Goal: Download file/media

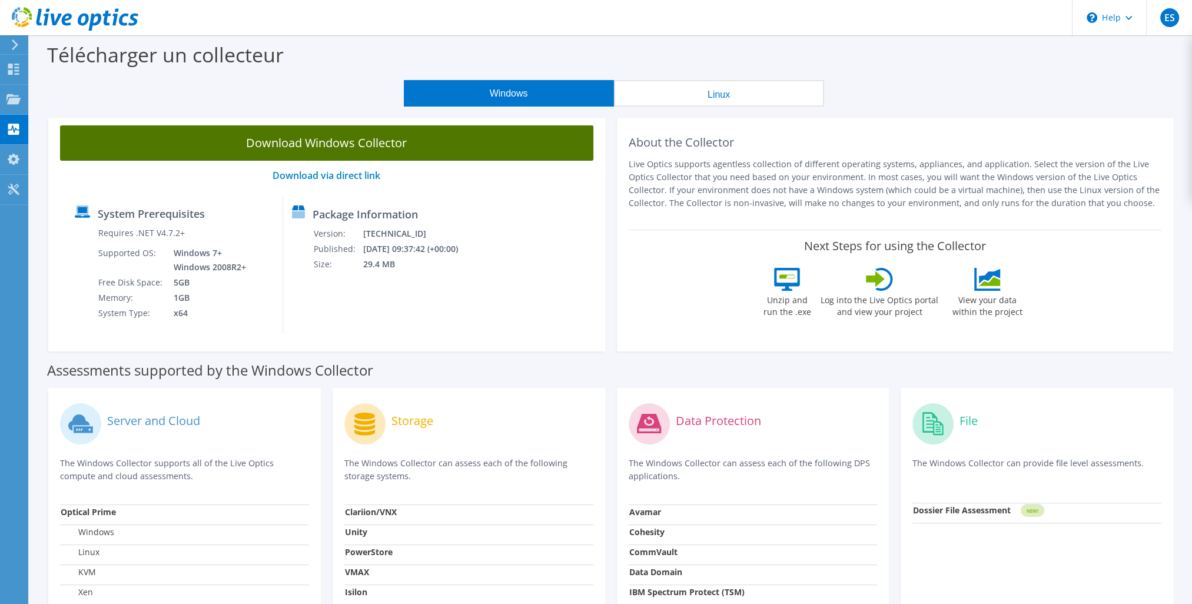
click at [292, 150] on link "Download Windows Collector" at bounding box center [326, 142] width 533 height 35
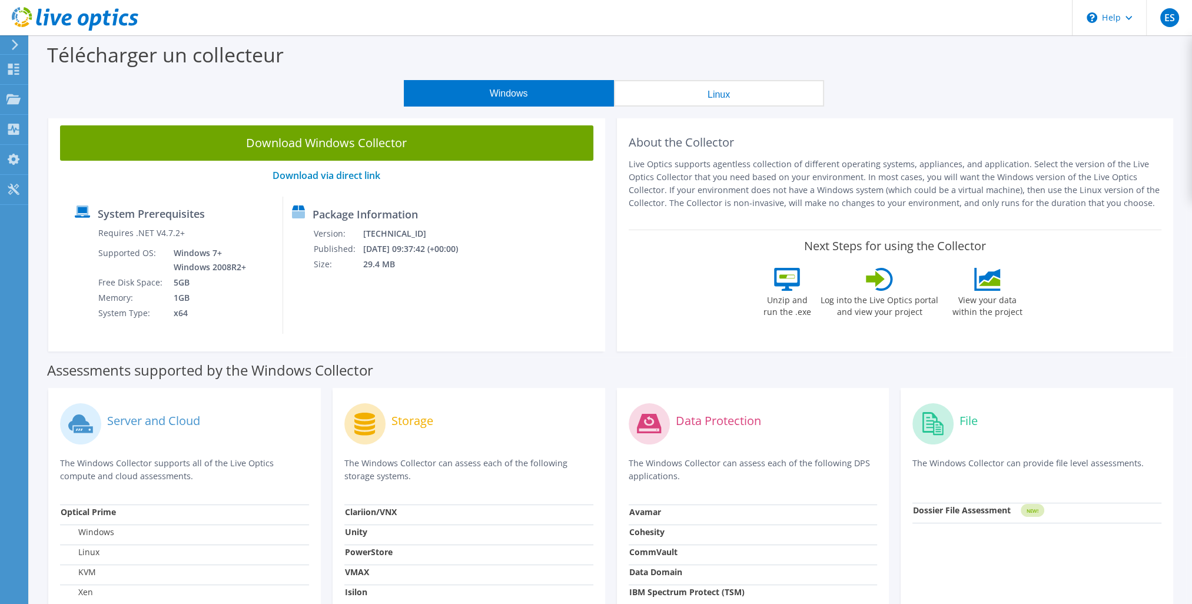
click at [181, 265] on td "Windows 7+ Windows 2008R2+" at bounding box center [207, 259] width 84 height 29
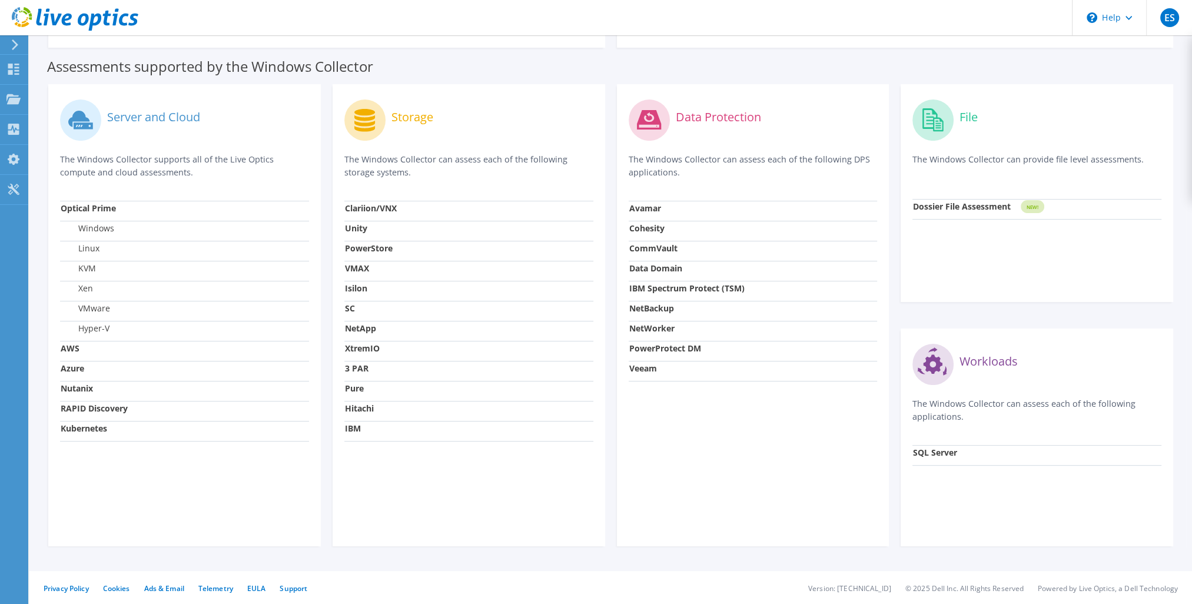
scroll to position [306, 0]
click at [96, 251] on label "Linux" at bounding box center [80, 246] width 39 height 12
click at [78, 384] on strong "Nutanix" at bounding box center [77, 385] width 32 height 11
click at [128, 114] on label "Server and Cloud" at bounding box center [153, 115] width 93 height 12
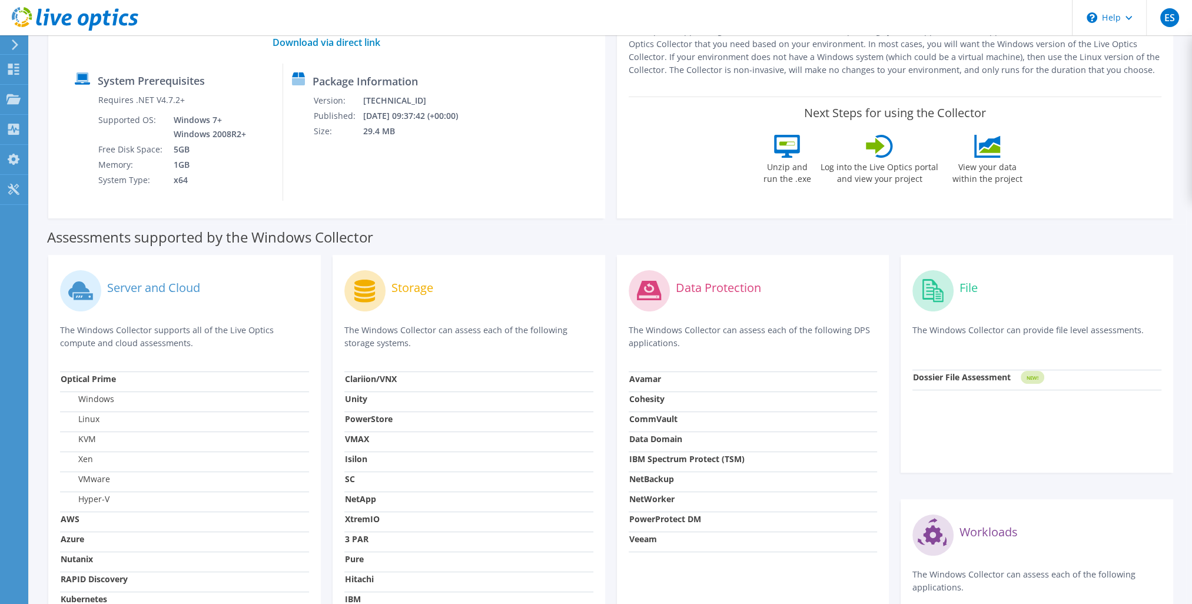
scroll to position [0, 0]
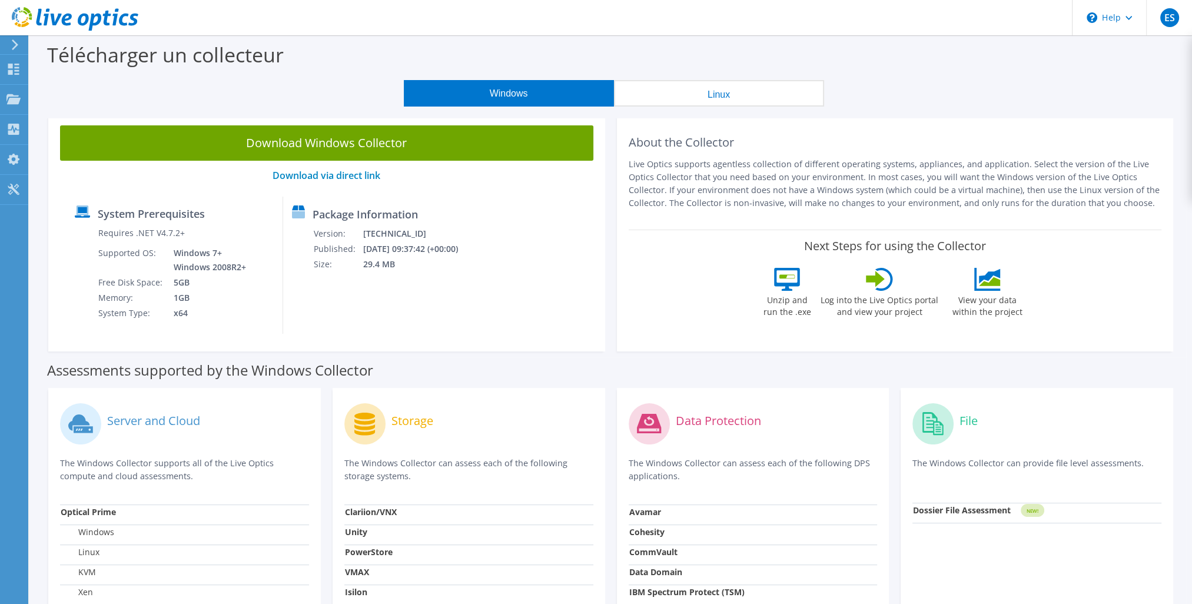
click at [1138, 320] on div "Next Steps for using the Collector Unzip and run the .exe Log into the Live Opt…" at bounding box center [895, 281] width 533 height 103
click at [14, 45] on icon at bounding box center [15, 44] width 9 height 11
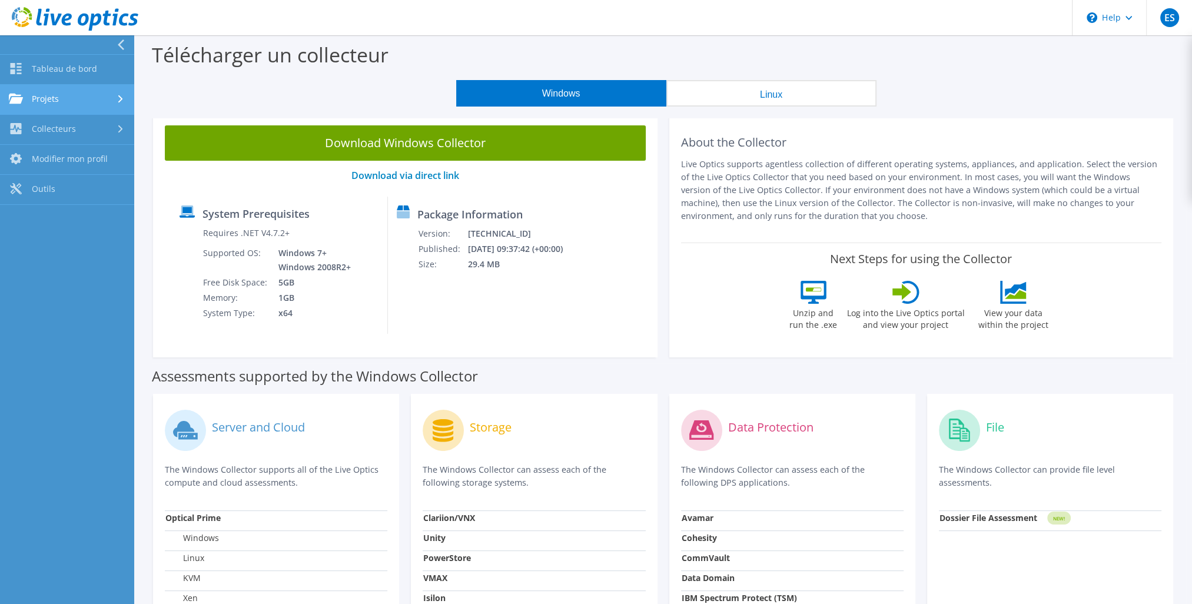
click at [118, 100] on icon at bounding box center [120, 99] width 5 height 8
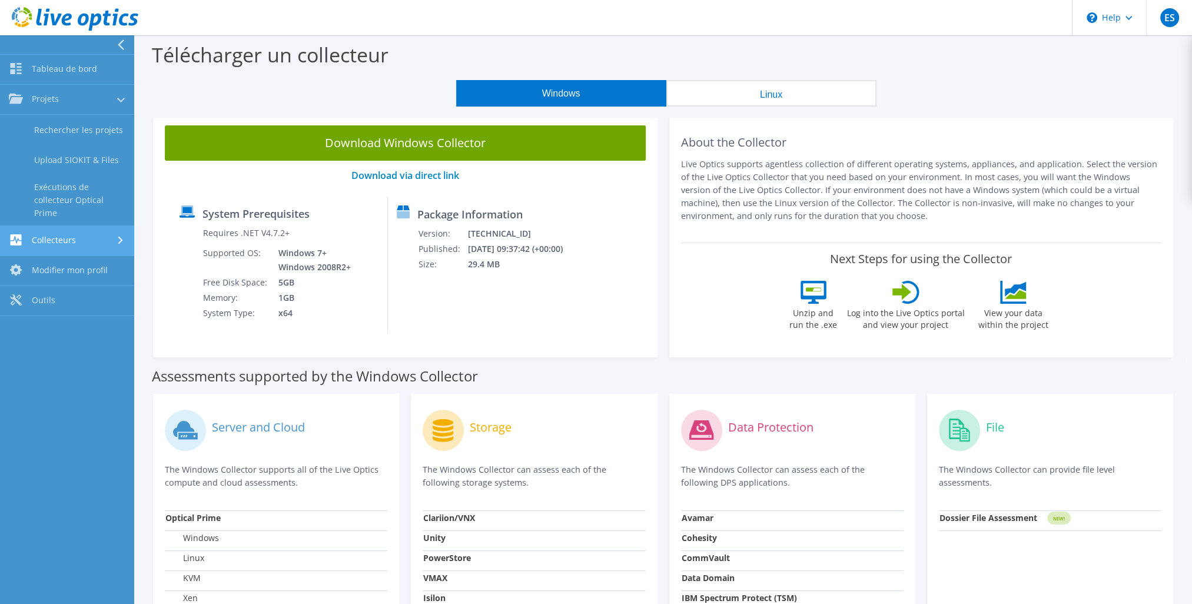
click at [119, 239] on icon at bounding box center [120, 241] width 5 height 8
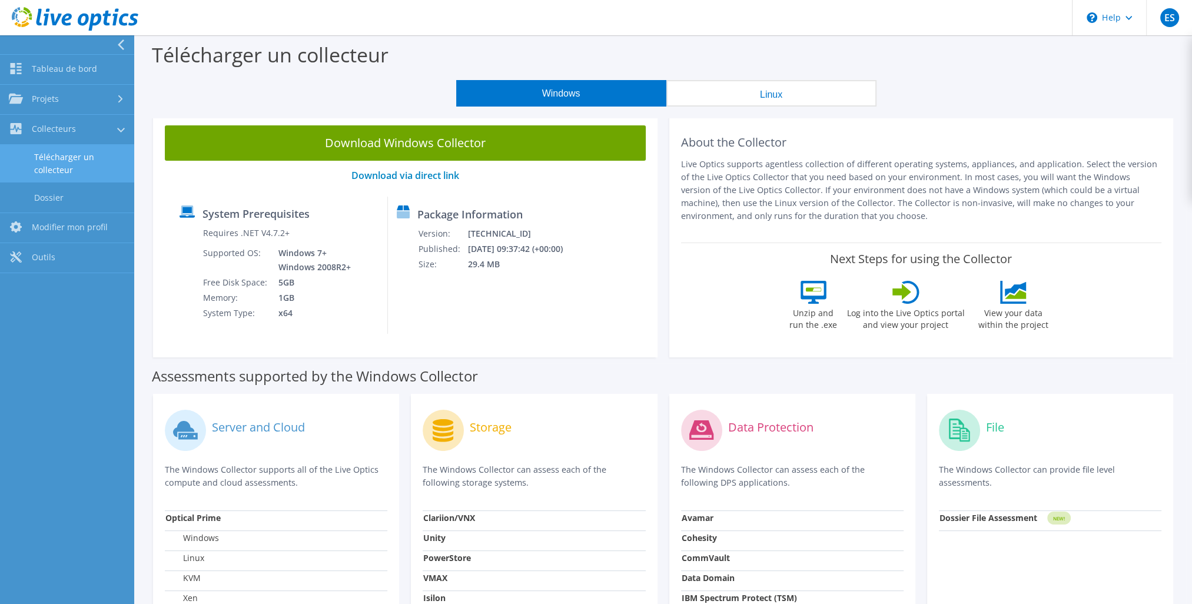
click at [86, 159] on link "Télécharger un collecteur" at bounding box center [67, 164] width 134 height 38
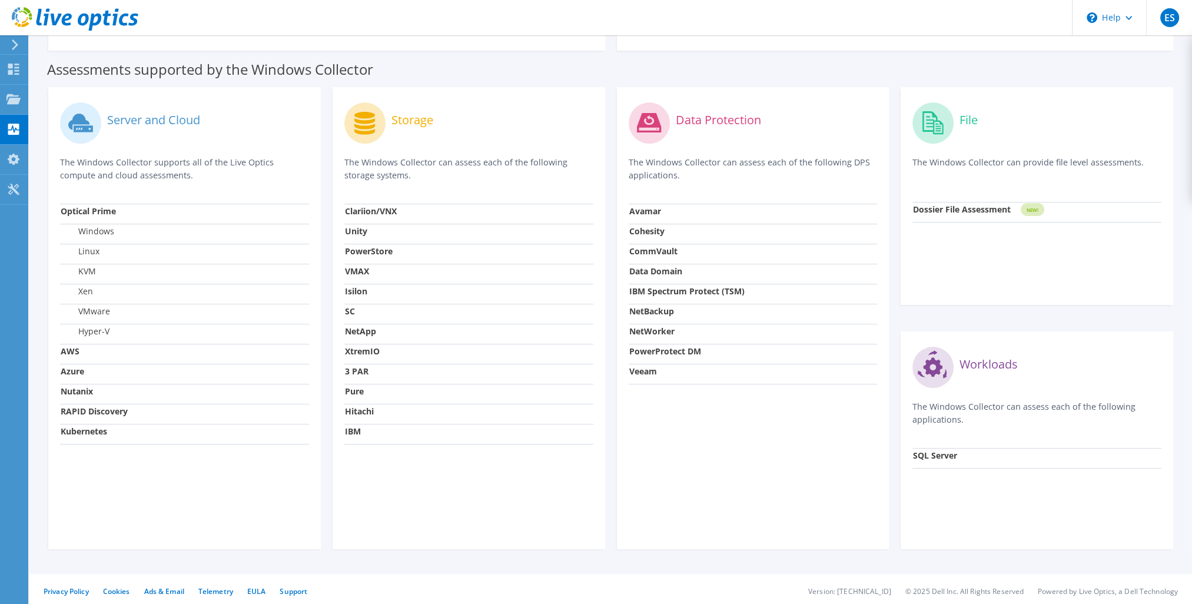
scroll to position [306, 0]
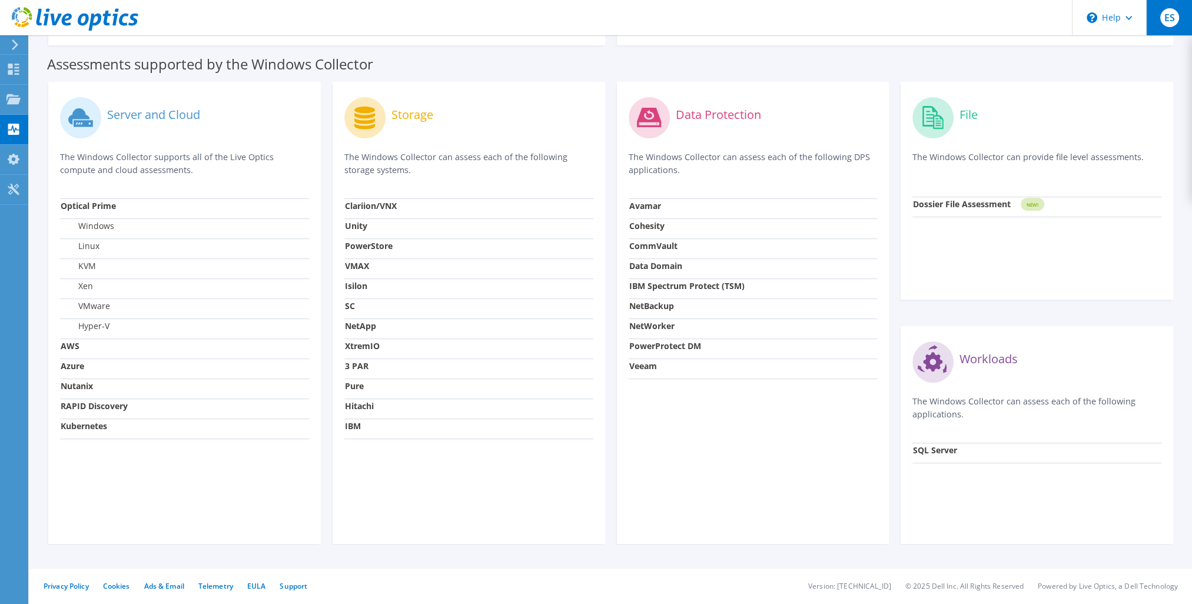
click at [1184, 22] on div "ES" at bounding box center [1169, 17] width 46 height 35
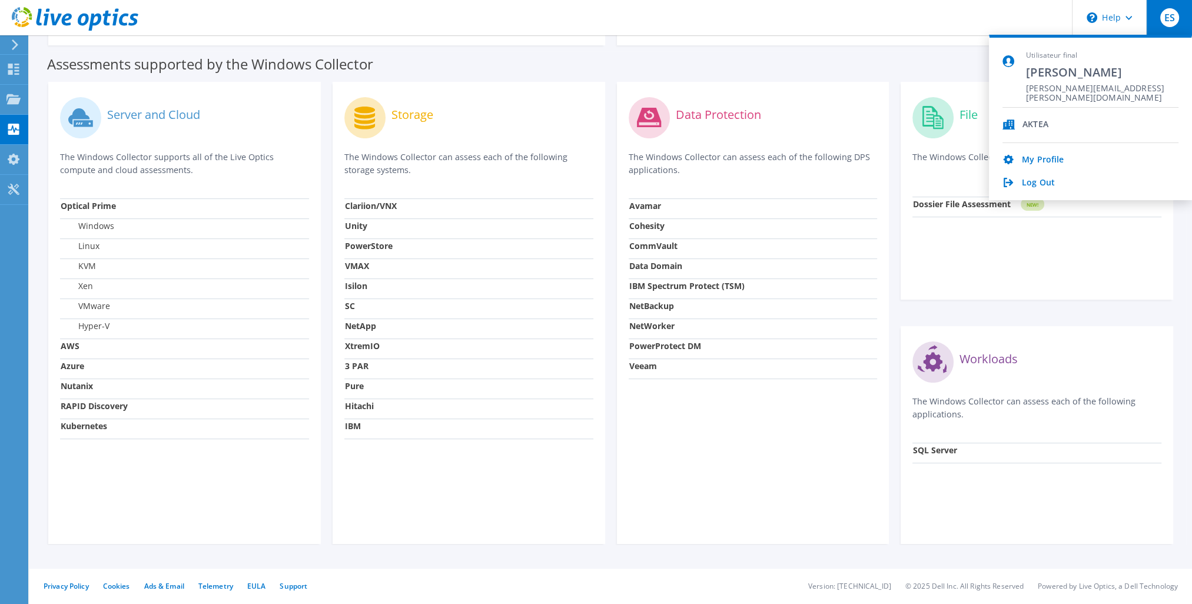
click at [717, 60] on div "Assessments supported by the Windows Collector" at bounding box center [610, 61] width 1127 height 29
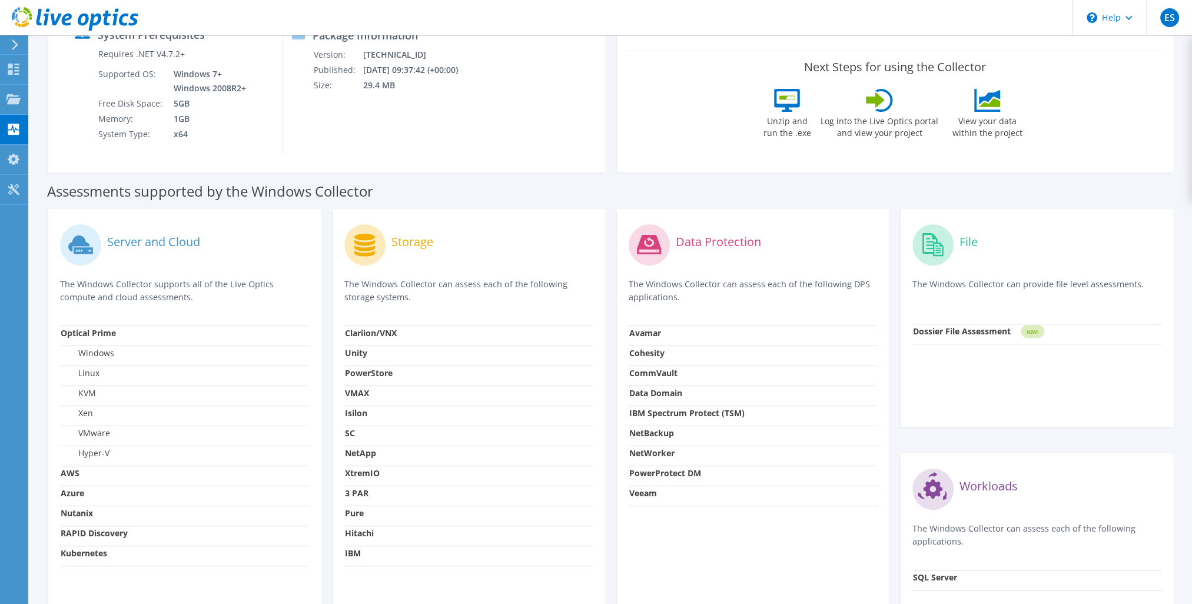
scroll to position [12, 0]
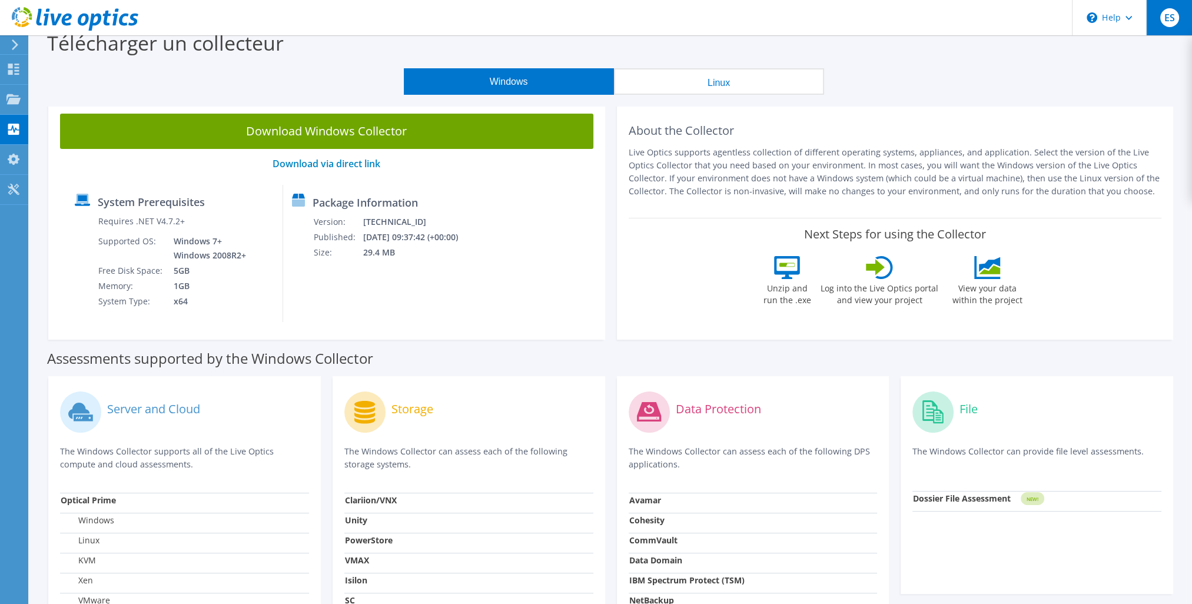
click at [1166, 22] on span "ES" at bounding box center [1169, 17] width 19 height 19
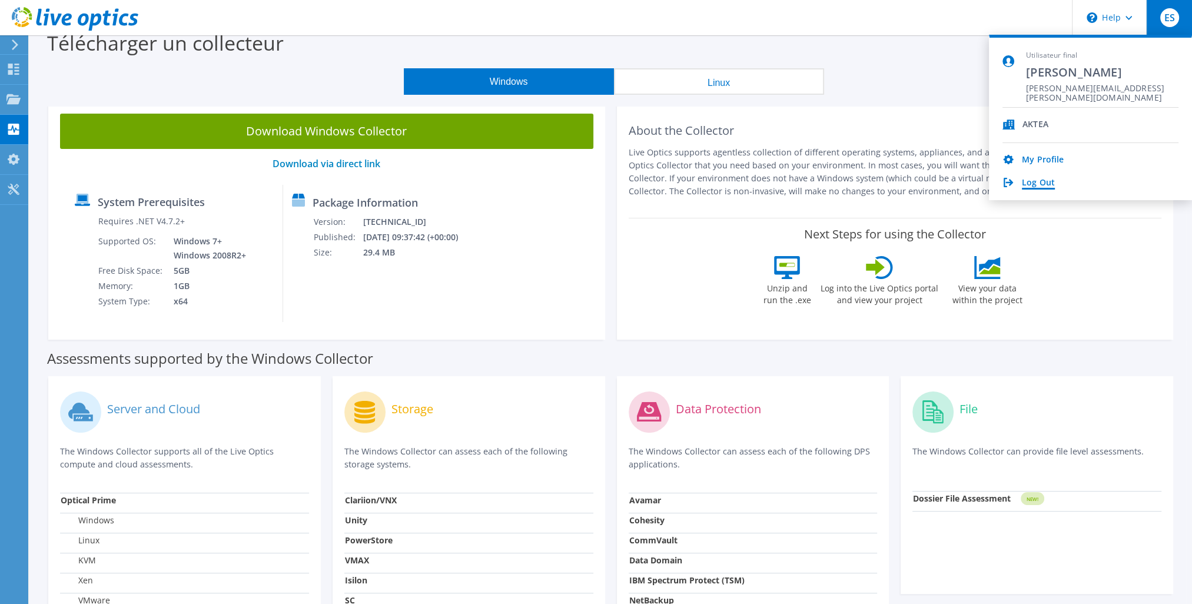
click at [1027, 183] on link "Log Out" at bounding box center [1038, 183] width 33 height 11
